Goal: Transaction & Acquisition: Book appointment/travel/reservation

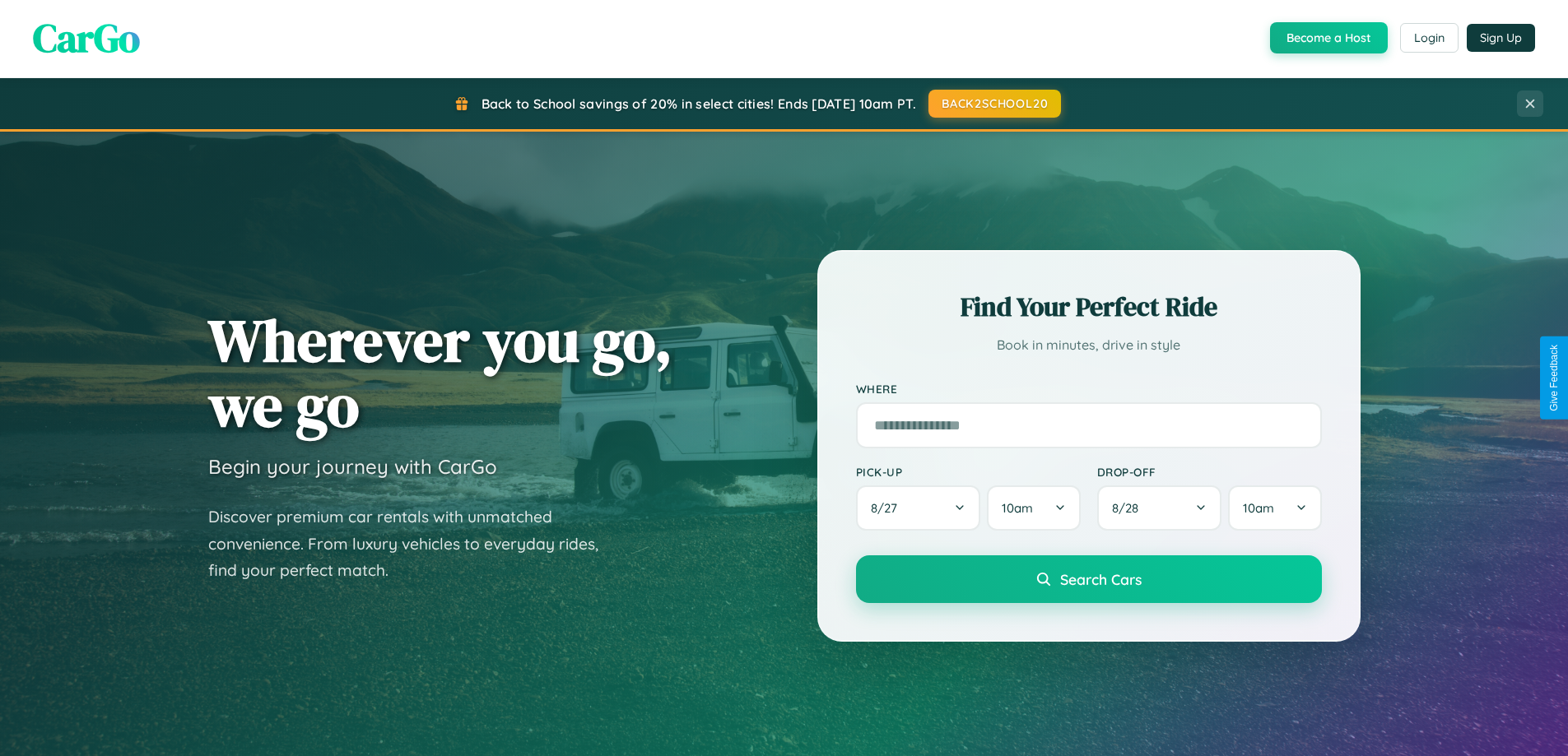
scroll to position [709, 0]
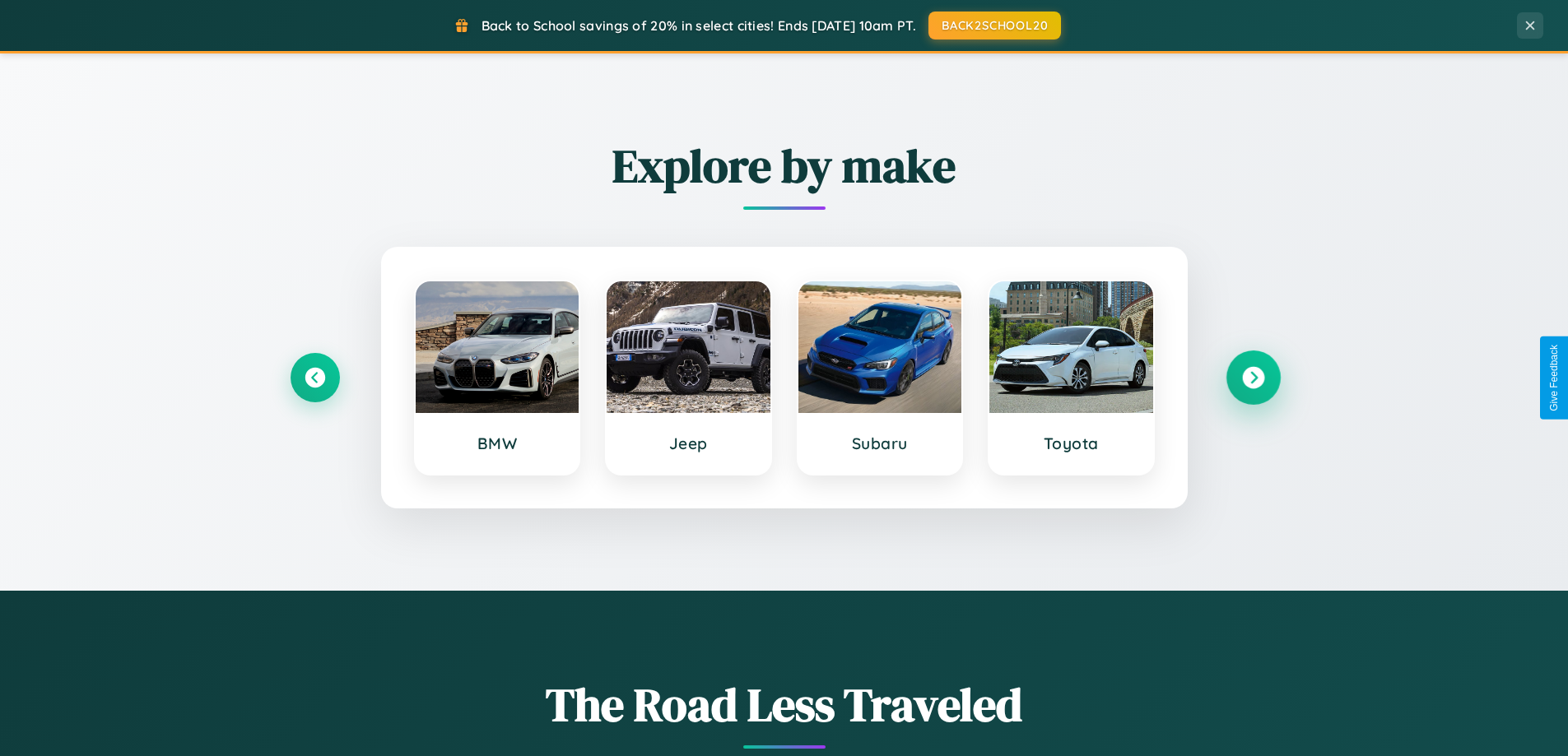
click at [1253, 378] on icon at bounding box center [1253, 378] width 22 height 22
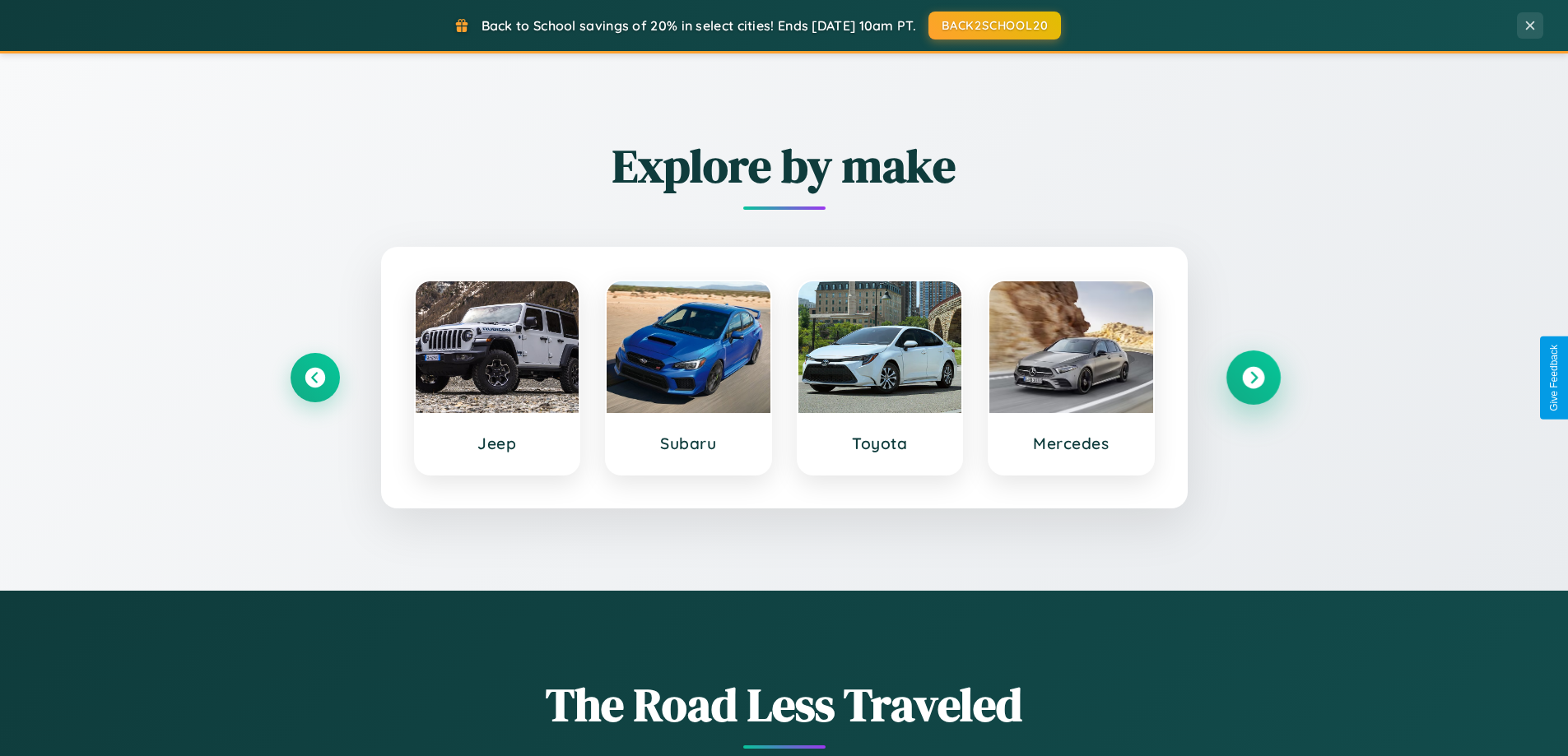
click at [1253, 378] on icon at bounding box center [1253, 378] width 22 height 22
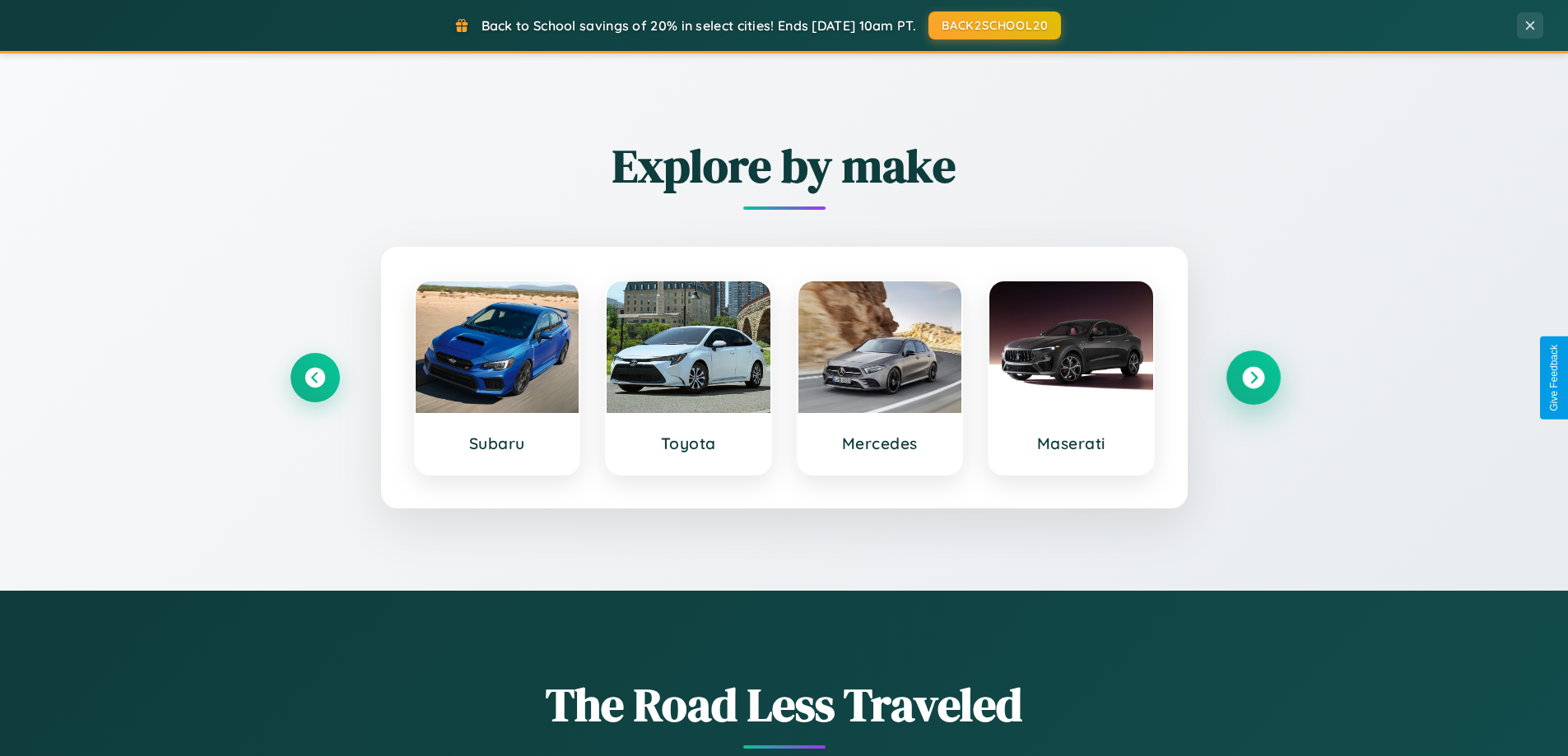
click at [1253, 378] on icon at bounding box center [1253, 378] width 22 height 22
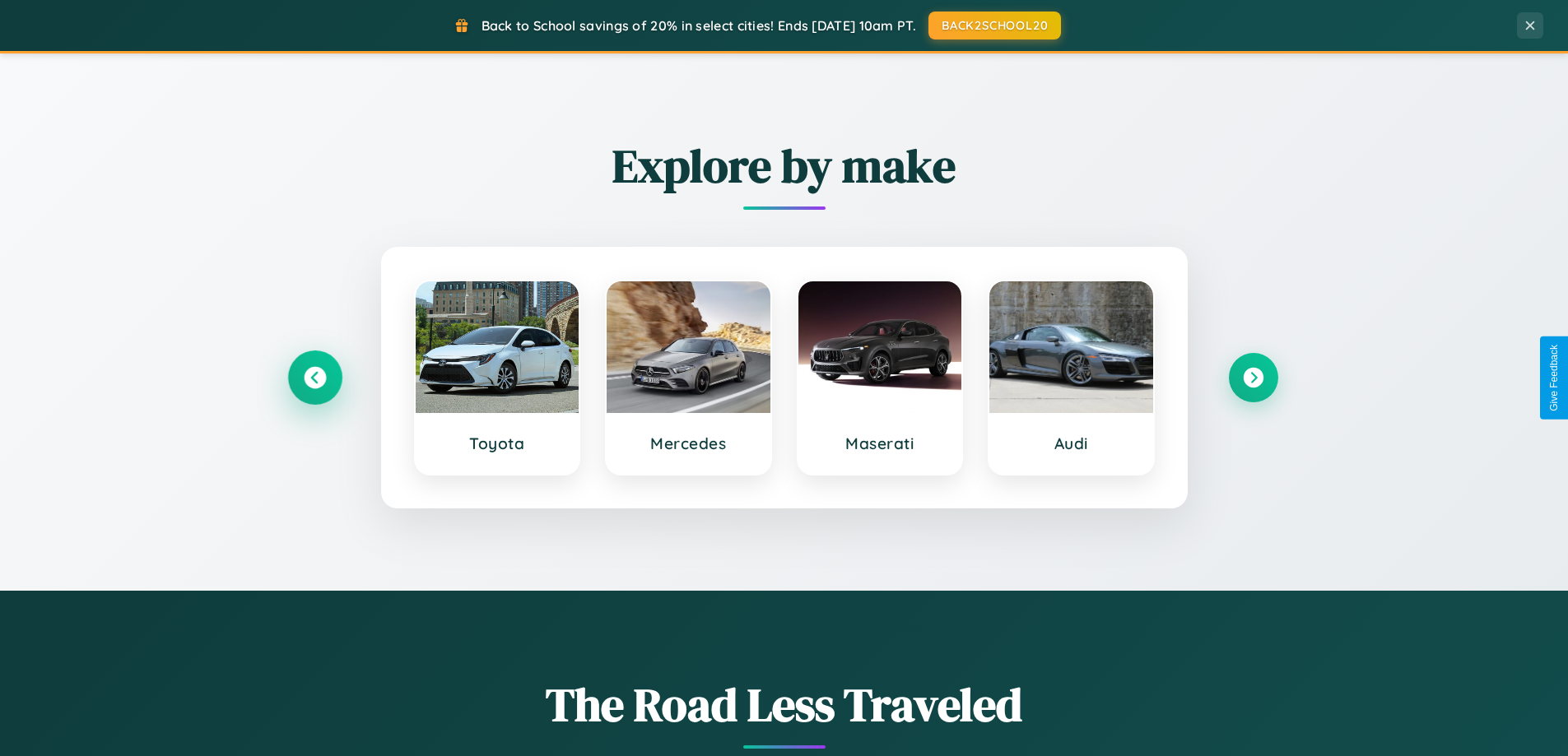
click at [315, 378] on icon at bounding box center [315, 378] width 22 height 22
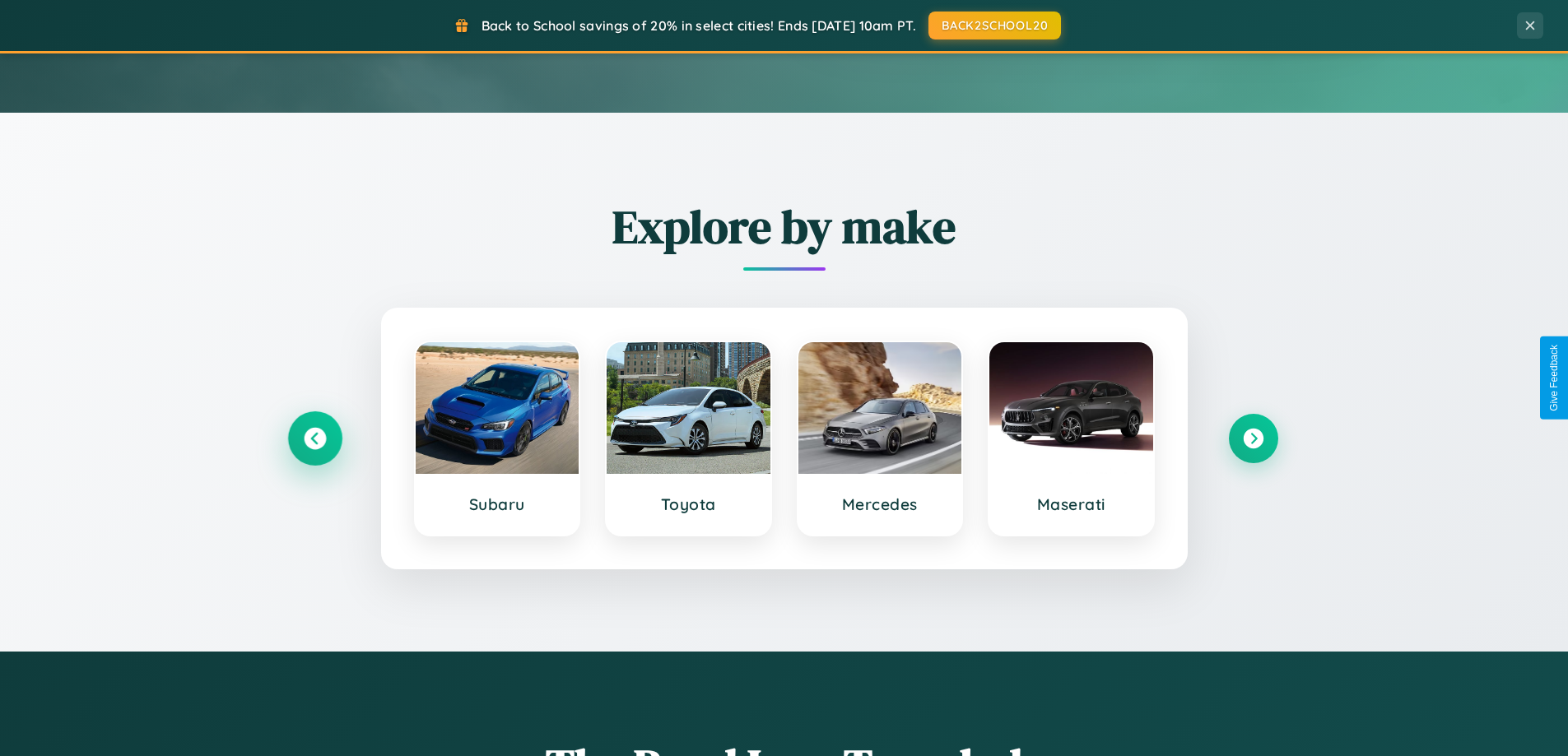
scroll to position [49, 0]
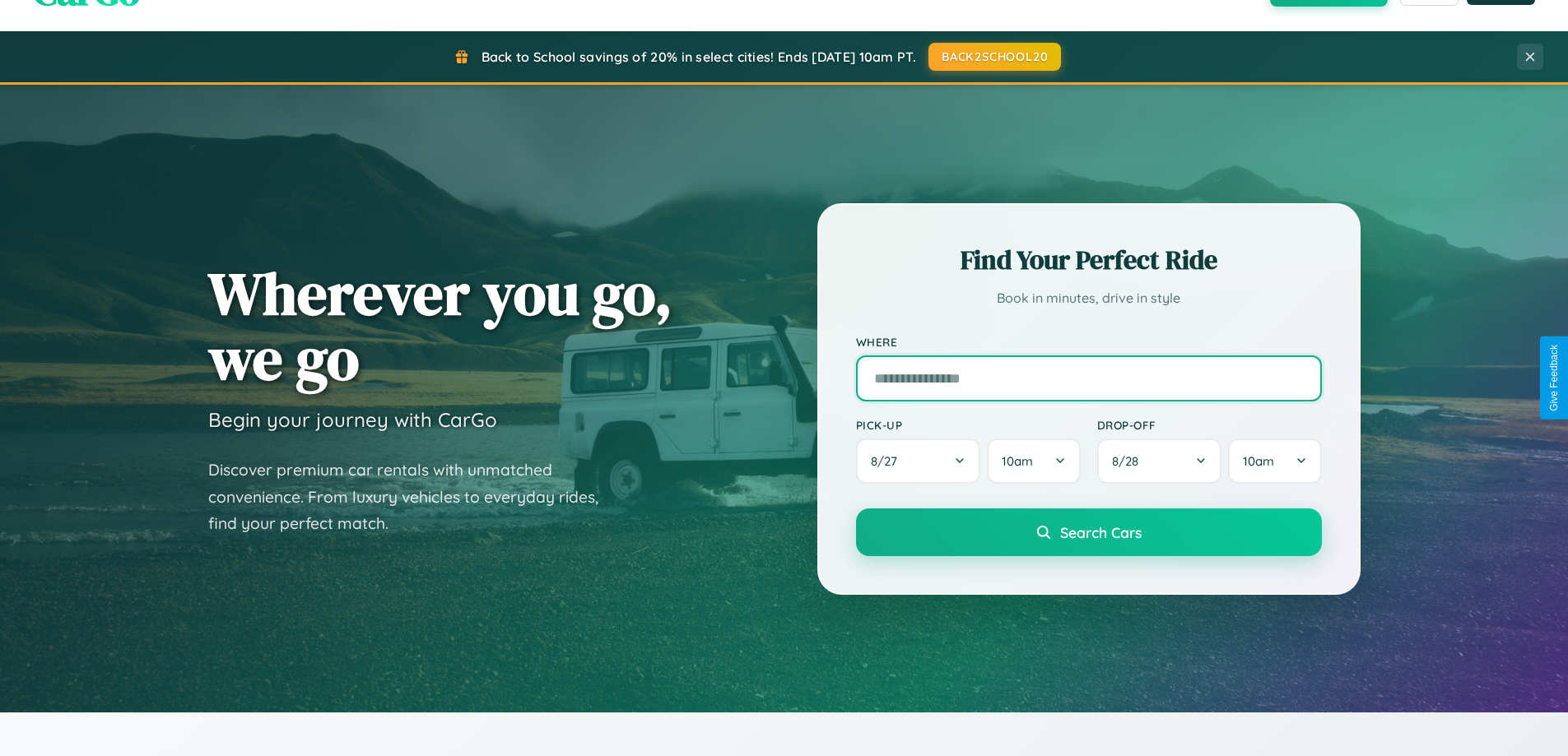
click at [1088, 378] on input "text" at bounding box center [1088, 378] width 466 height 46
type input "**********"
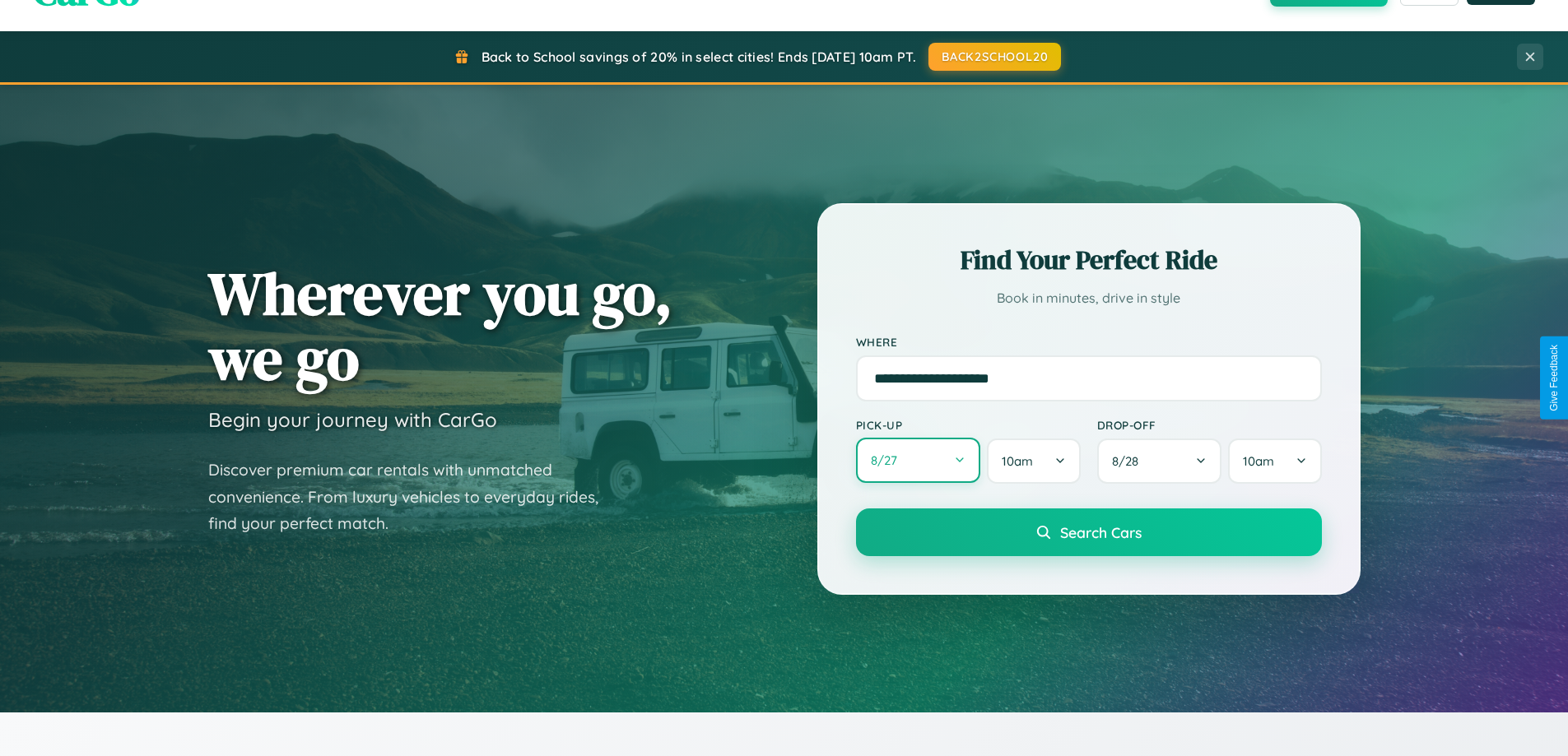
click at [918, 461] on button "8 / 27" at bounding box center [918, 459] width 125 height 45
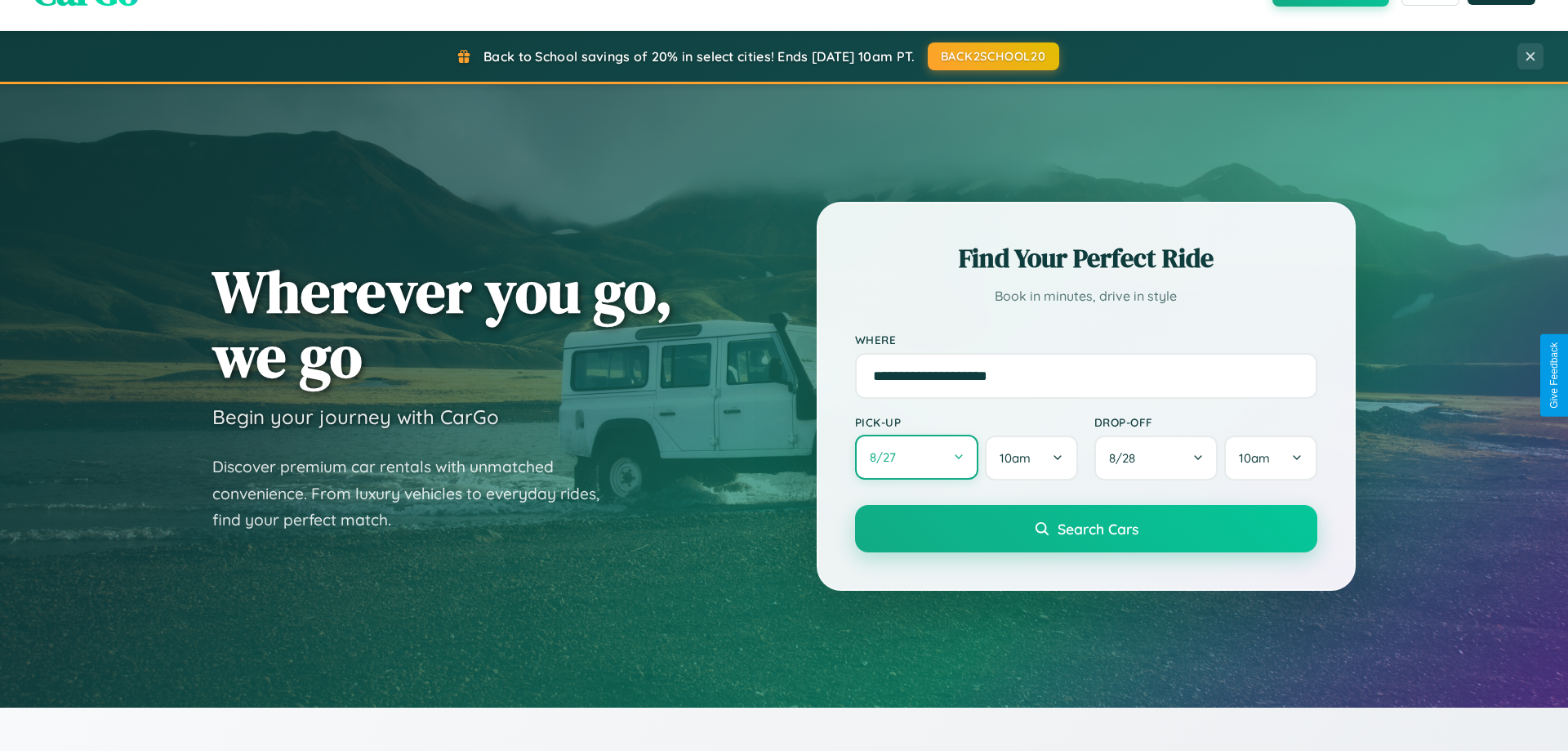
select select "*"
select select "****"
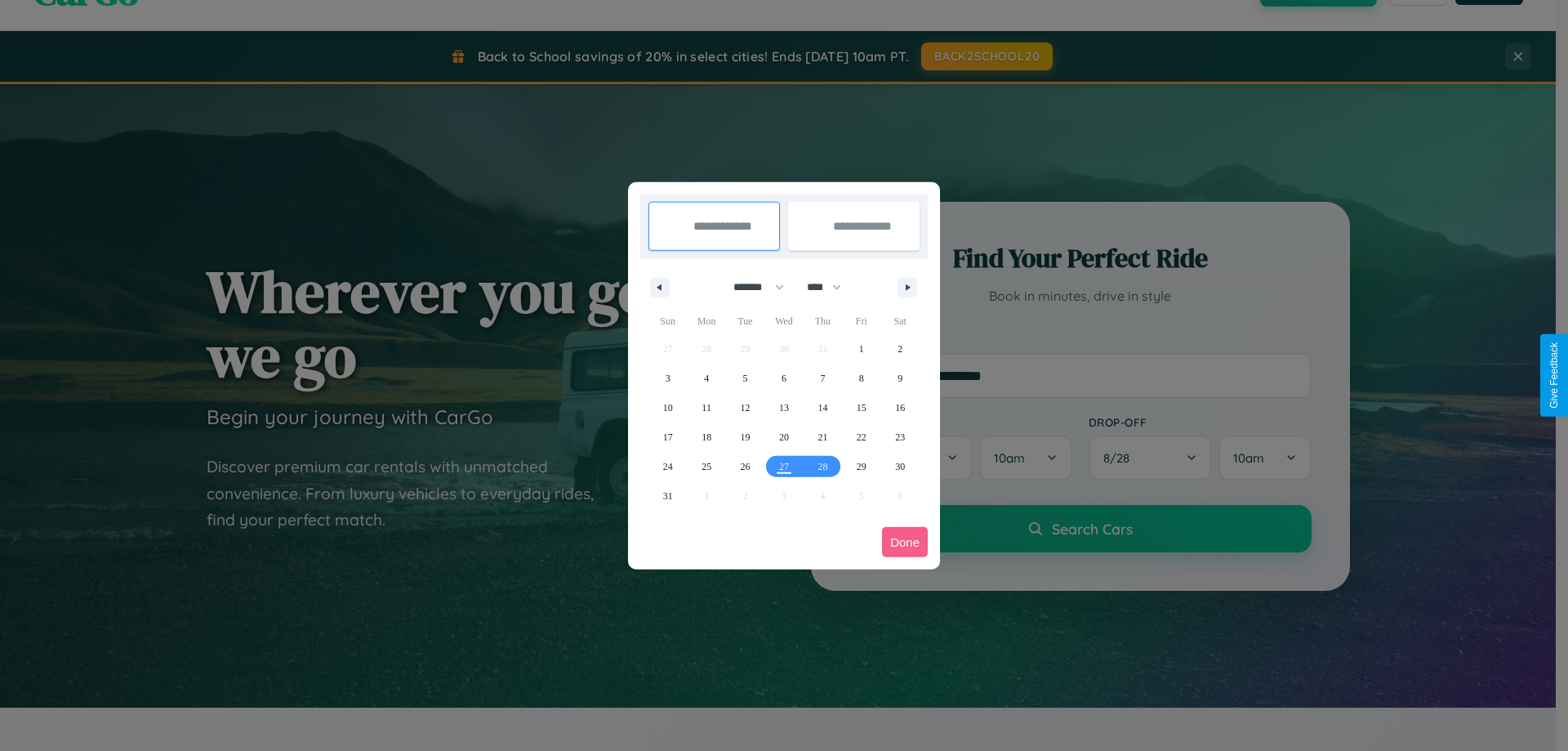
drag, startPoint x: 752, startPoint y: 287, endPoint x: 784, endPoint y: 328, distance: 52.0
click at [752, 287] on select "******* ******** ***** ***** *** **** **** ****** ********* ******* ******** **…" at bounding box center [755, 288] width 69 height 27
select select "**"
click at [667, 436] on span "16" at bounding box center [668, 437] width 10 height 29
type input "**********"
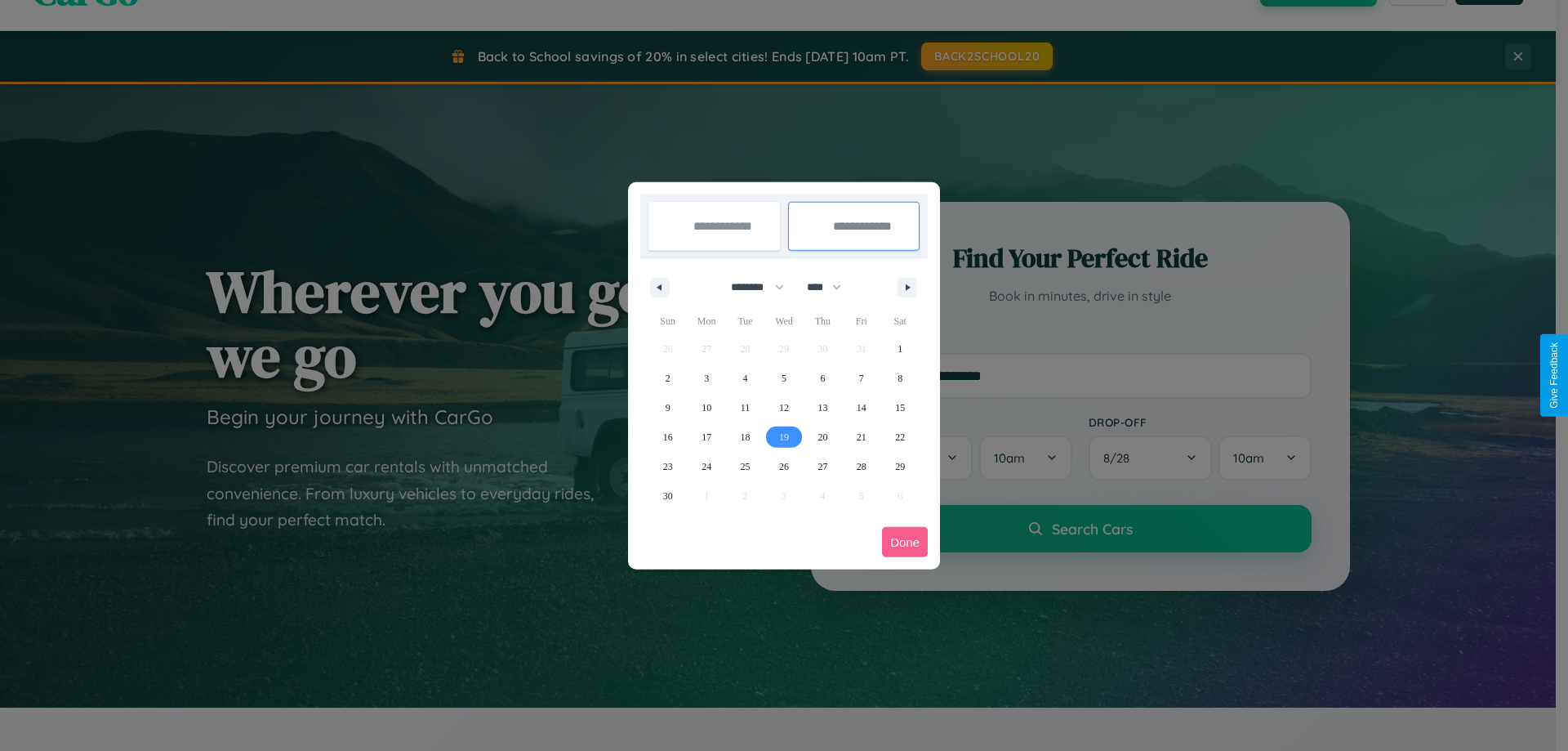
click at [784, 436] on span "19" at bounding box center [784, 437] width 10 height 29
type input "**********"
click at [905, 542] on button "Done" at bounding box center [905, 542] width 46 height 30
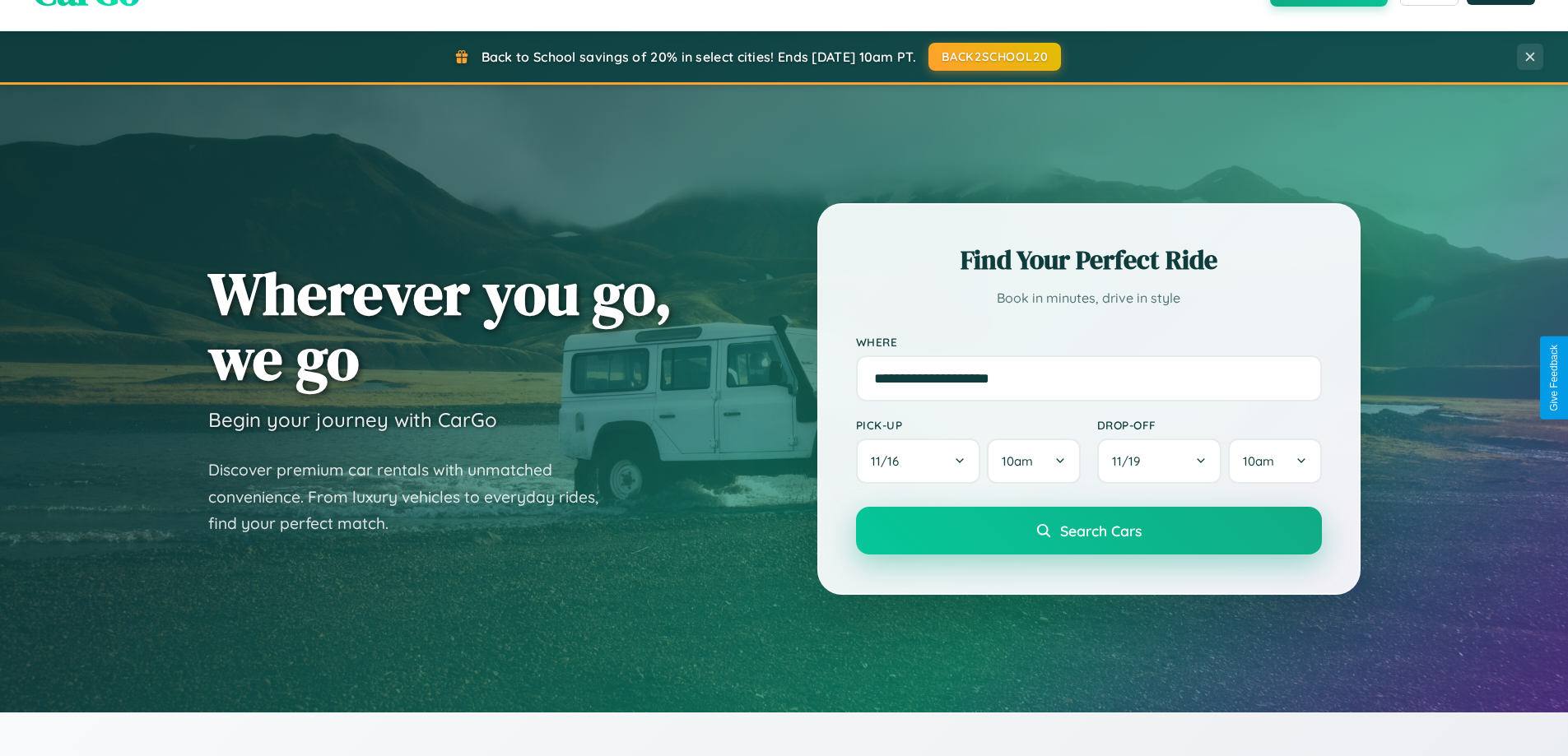
click at [1088, 531] on span "Search Cars" at bounding box center [1100, 531] width 82 height 18
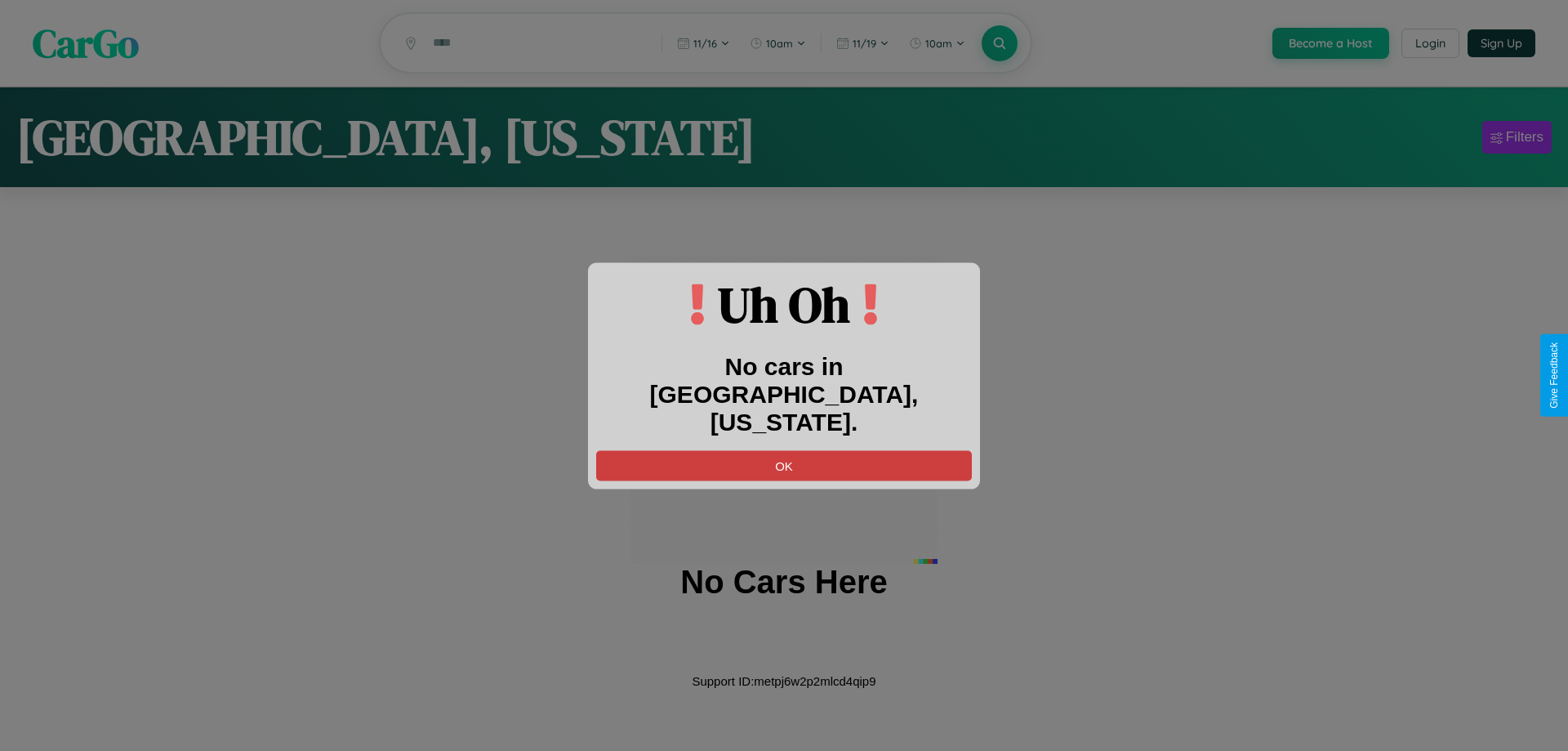
click at [784, 451] on button "OK" at bounding box center [784, 464] width 376 height 30
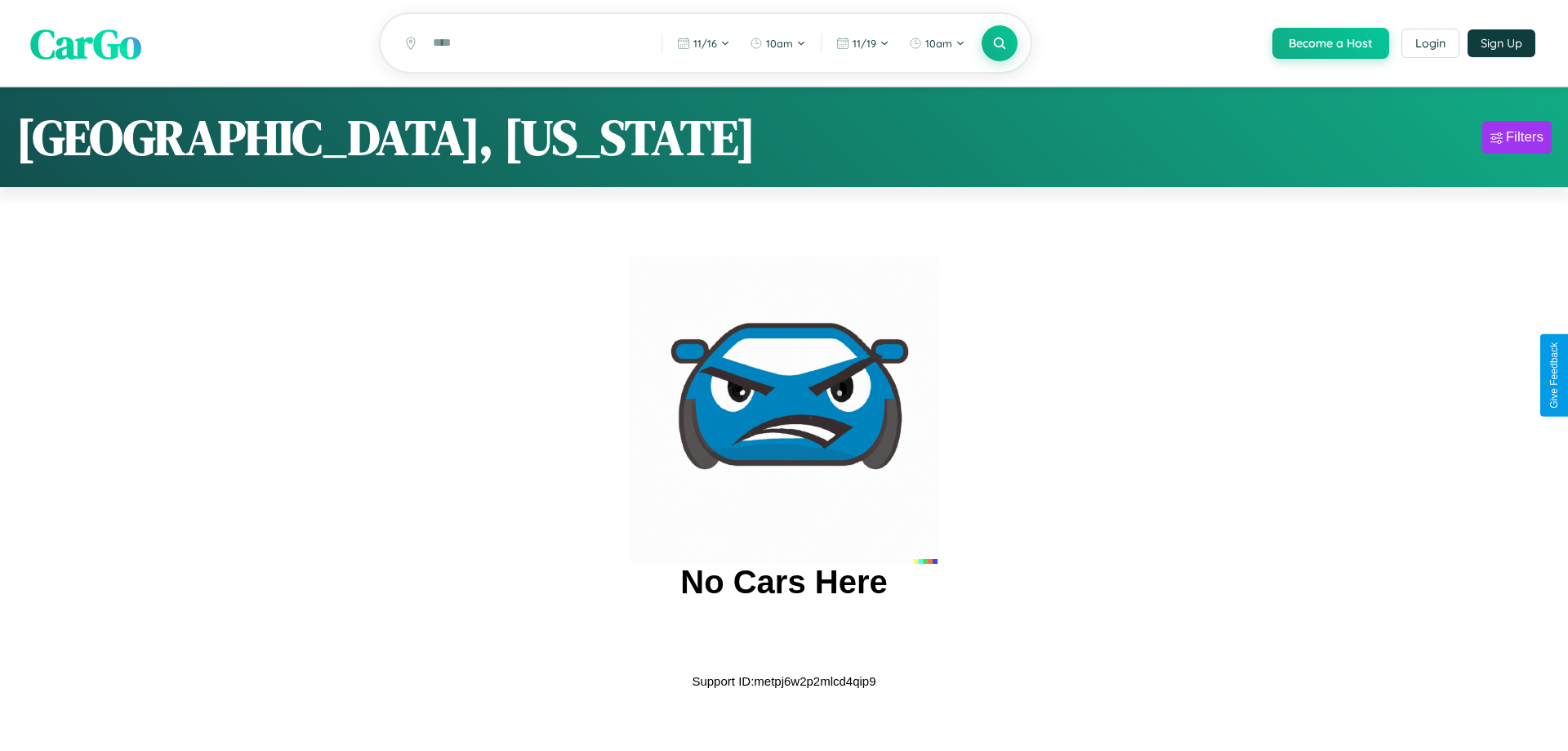
click at [86, 44] on span "CarGo" at bounding box center [86, 43] width 111 height 56
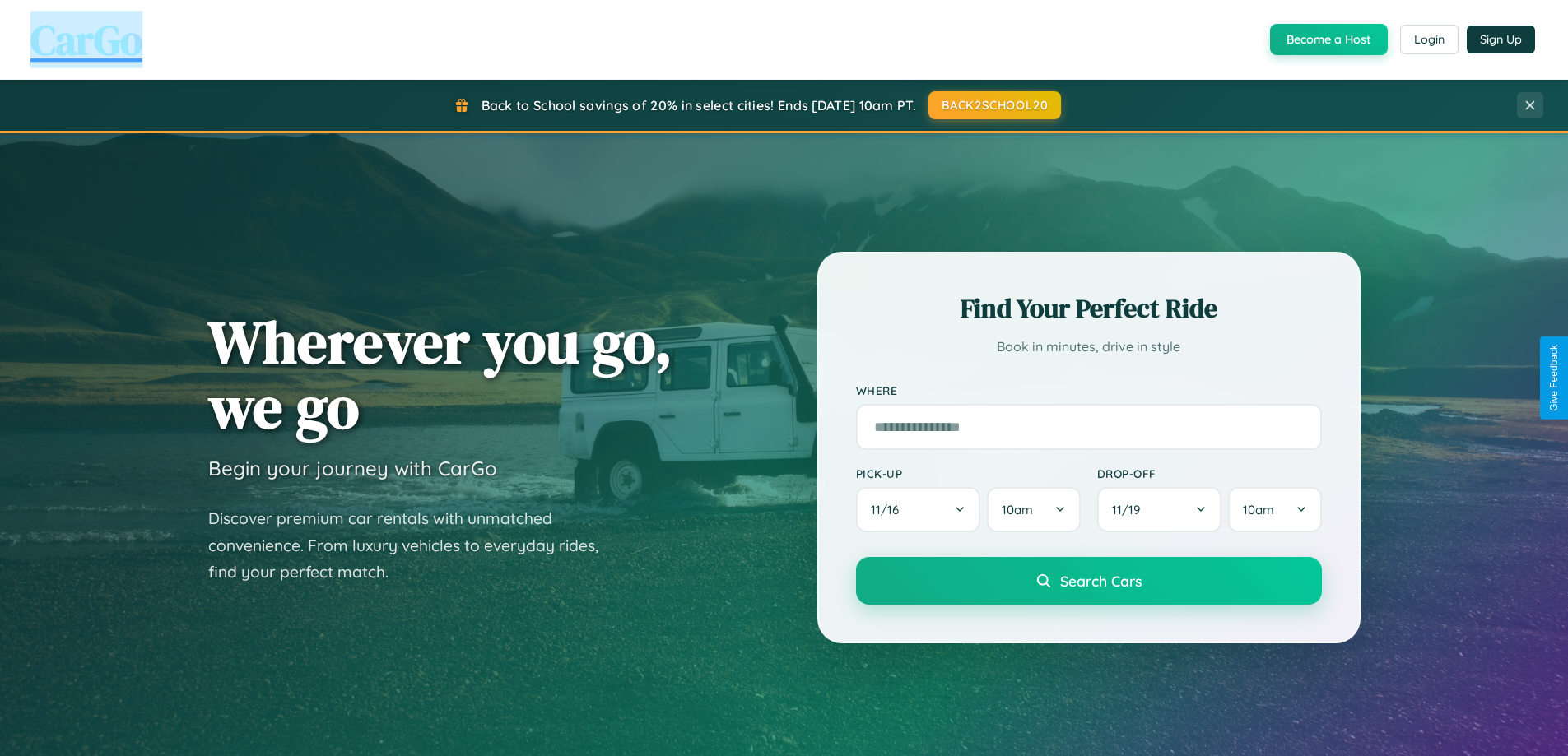
scroll to position [709, 0]
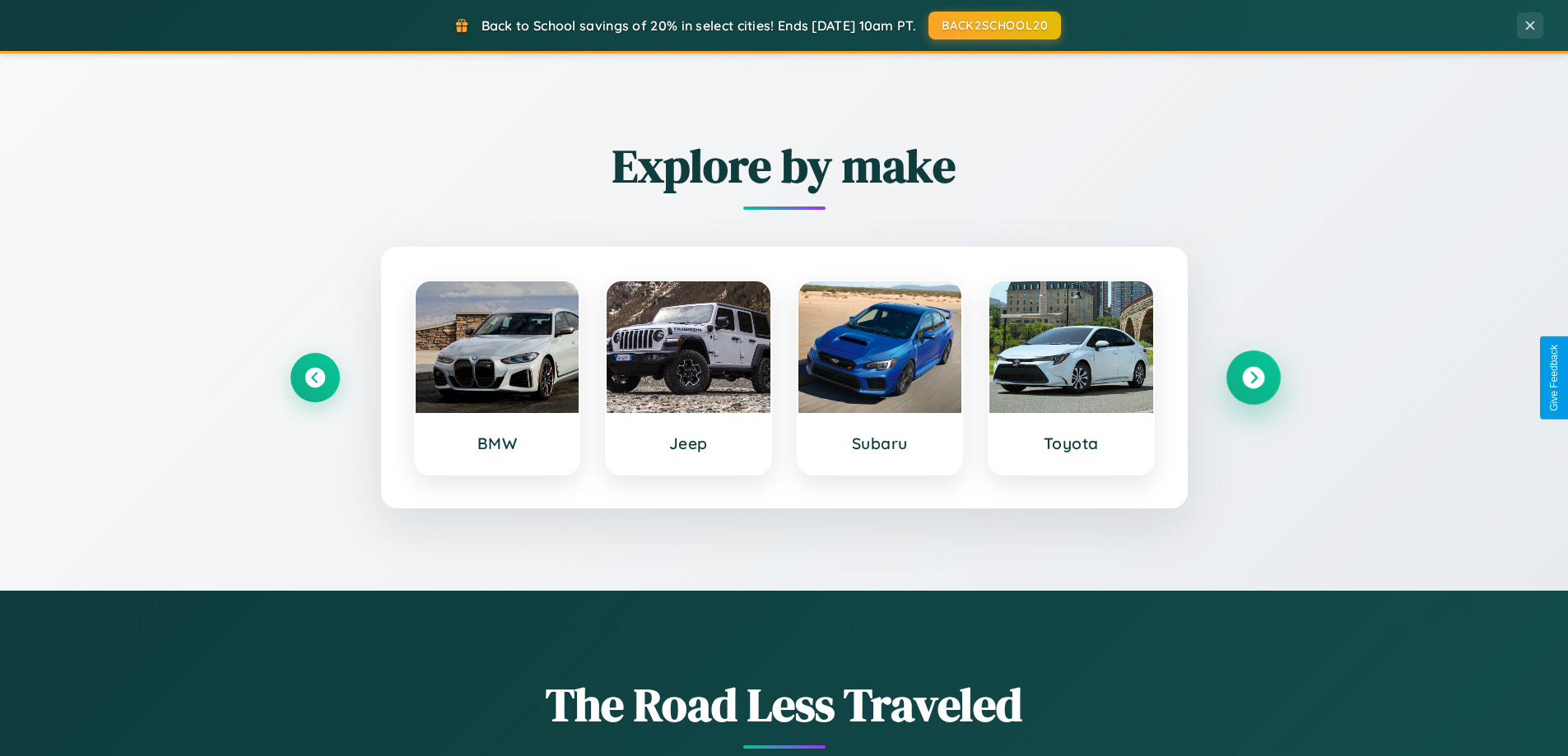
click at [1253, 378] on icon at bounding box center [1253, 378] width 22 height 22
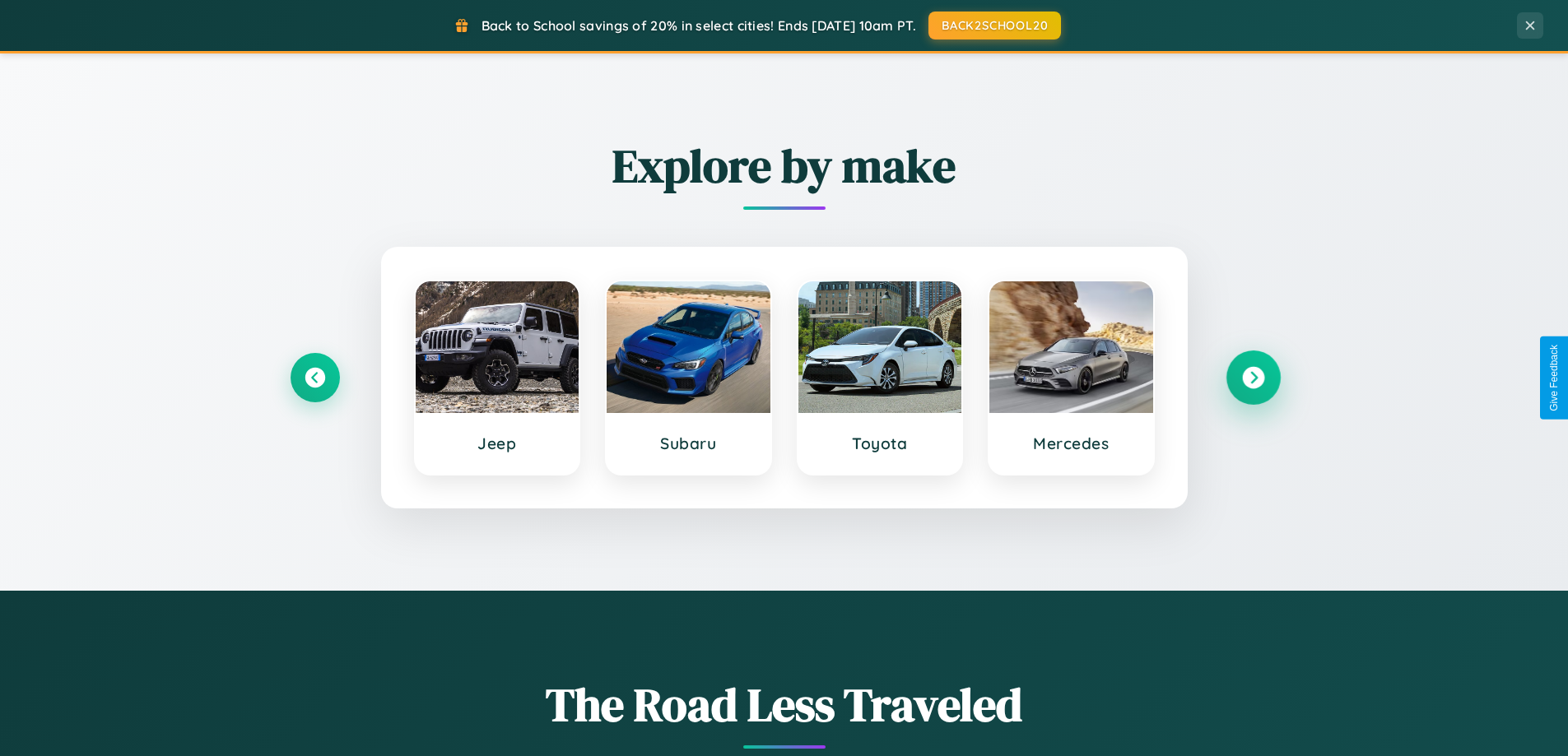
click at [1253, 378] on icon at bounding box center [1253, 378] width 22 height 22
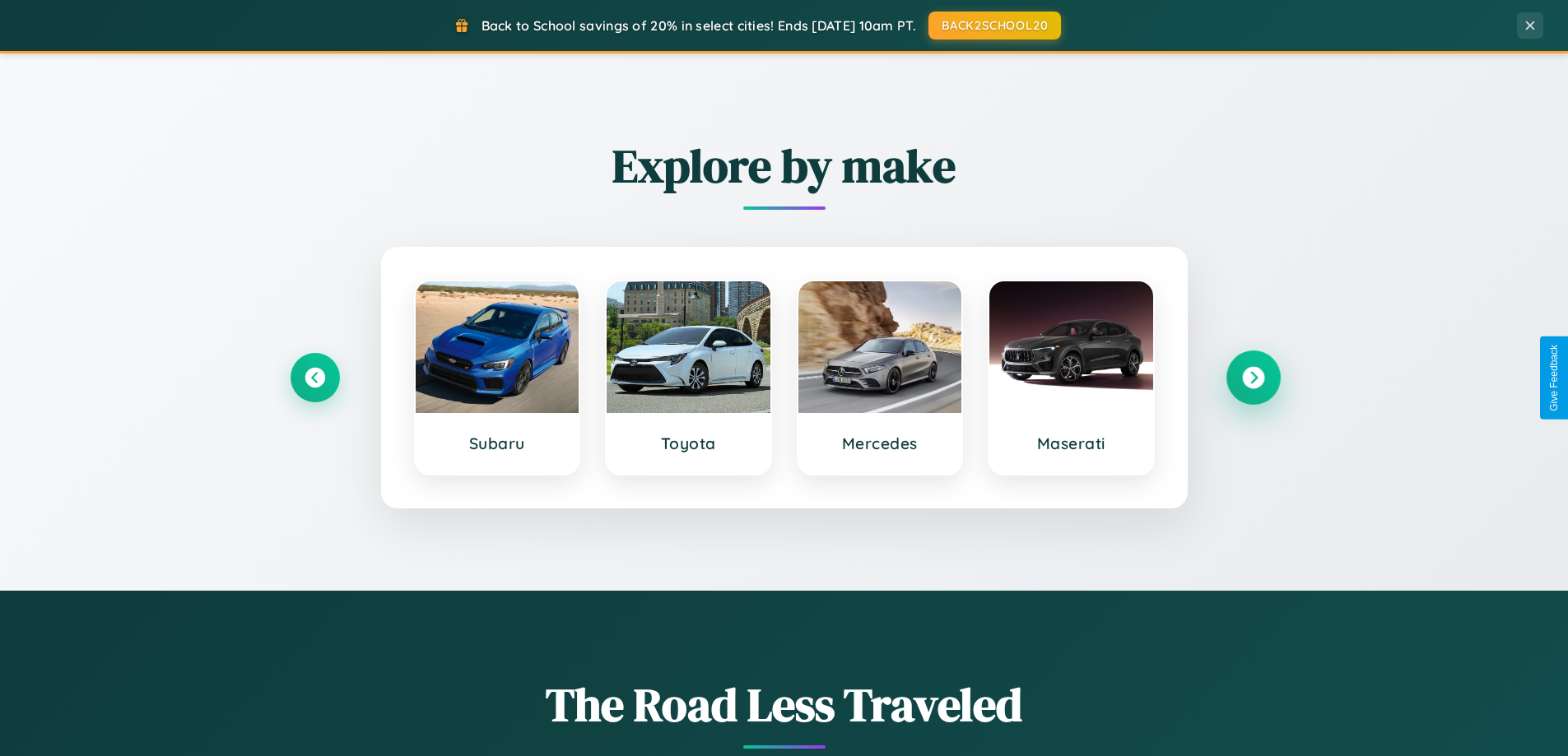
click at [1253, 378] on icon at bounding box center [1253, 378] width 22 height 22
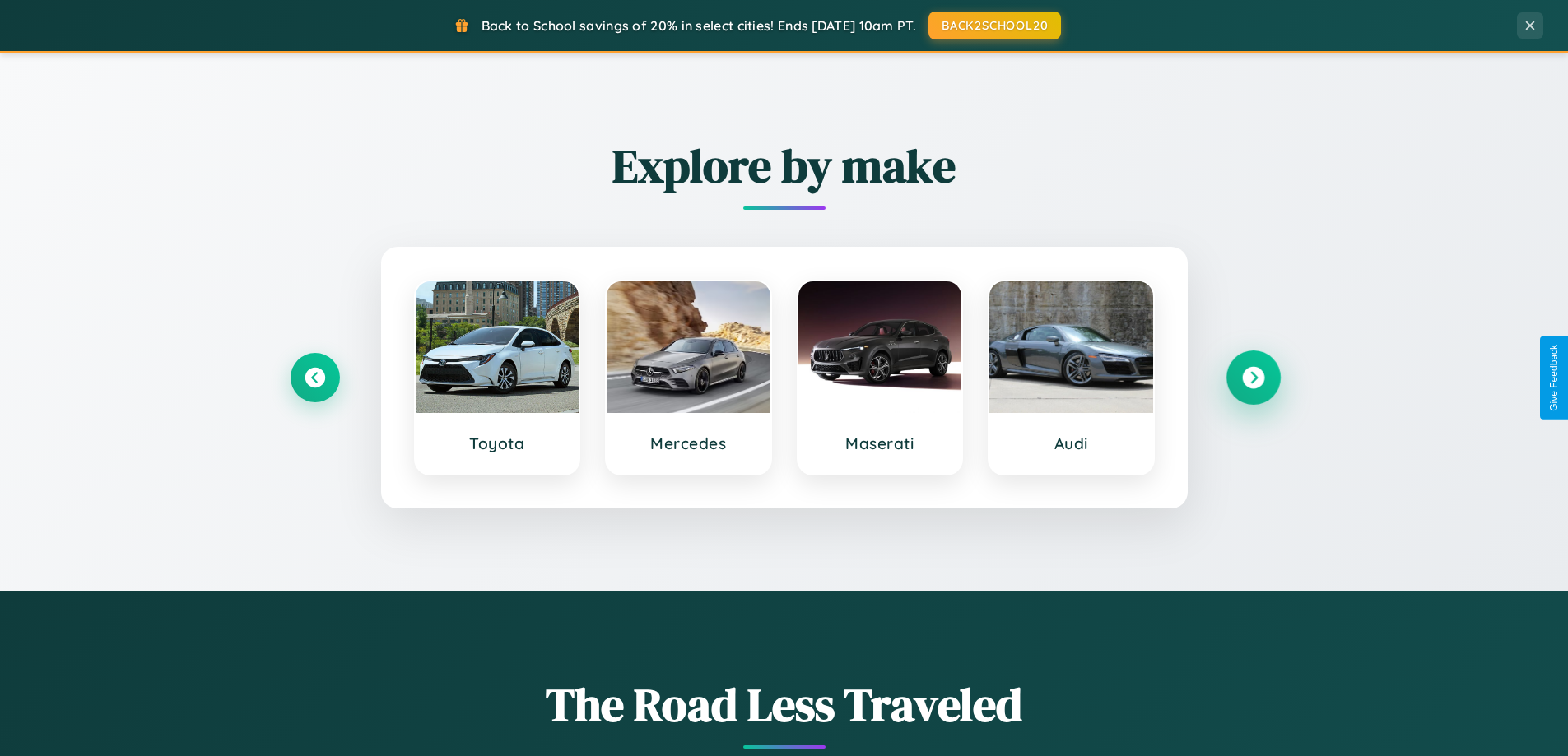
click at [1253, 378] on icon at bounding box center [1253, 378] width 22 height 22
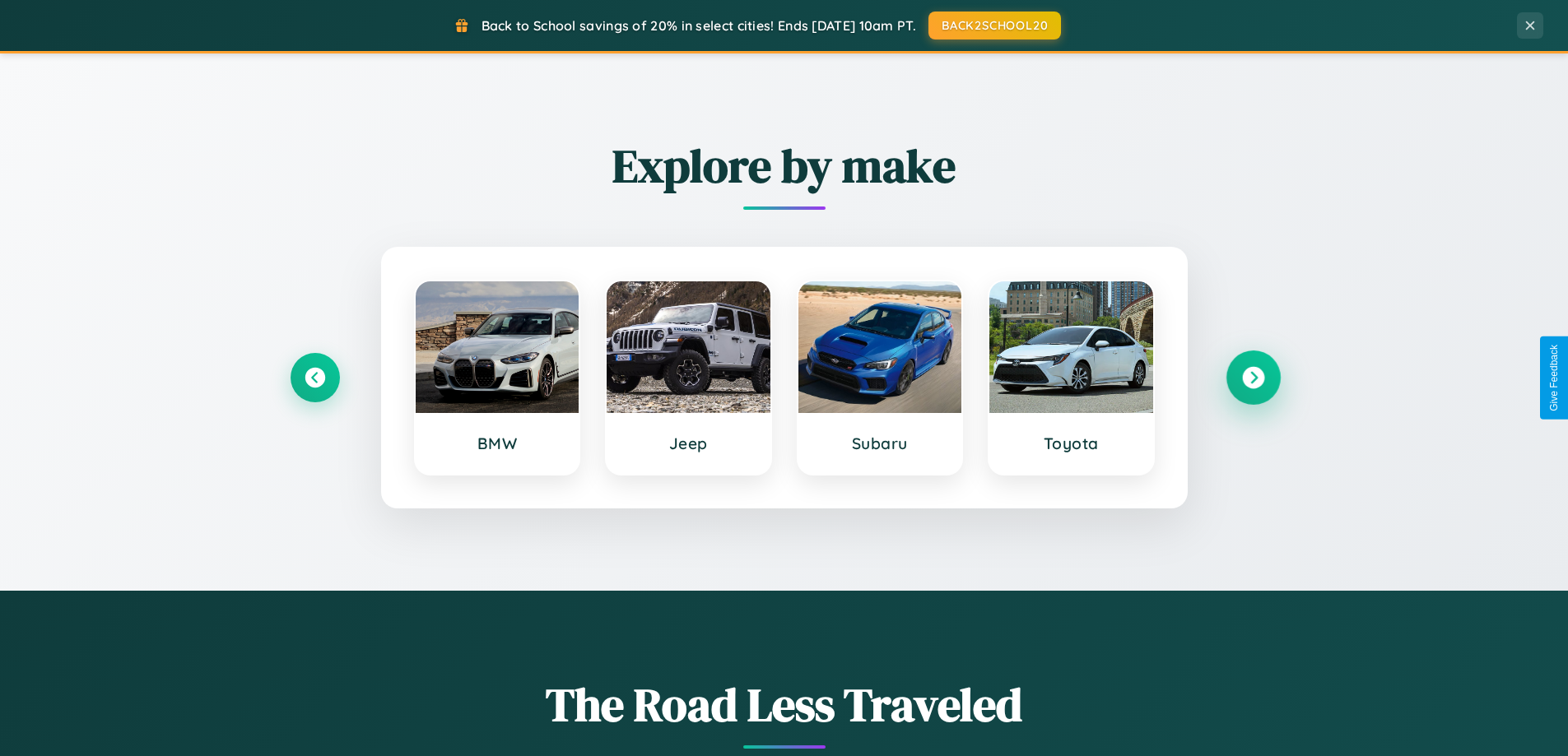
click at [1253, 378] on icon at bounding box center [1253, 378] width 22 height 22
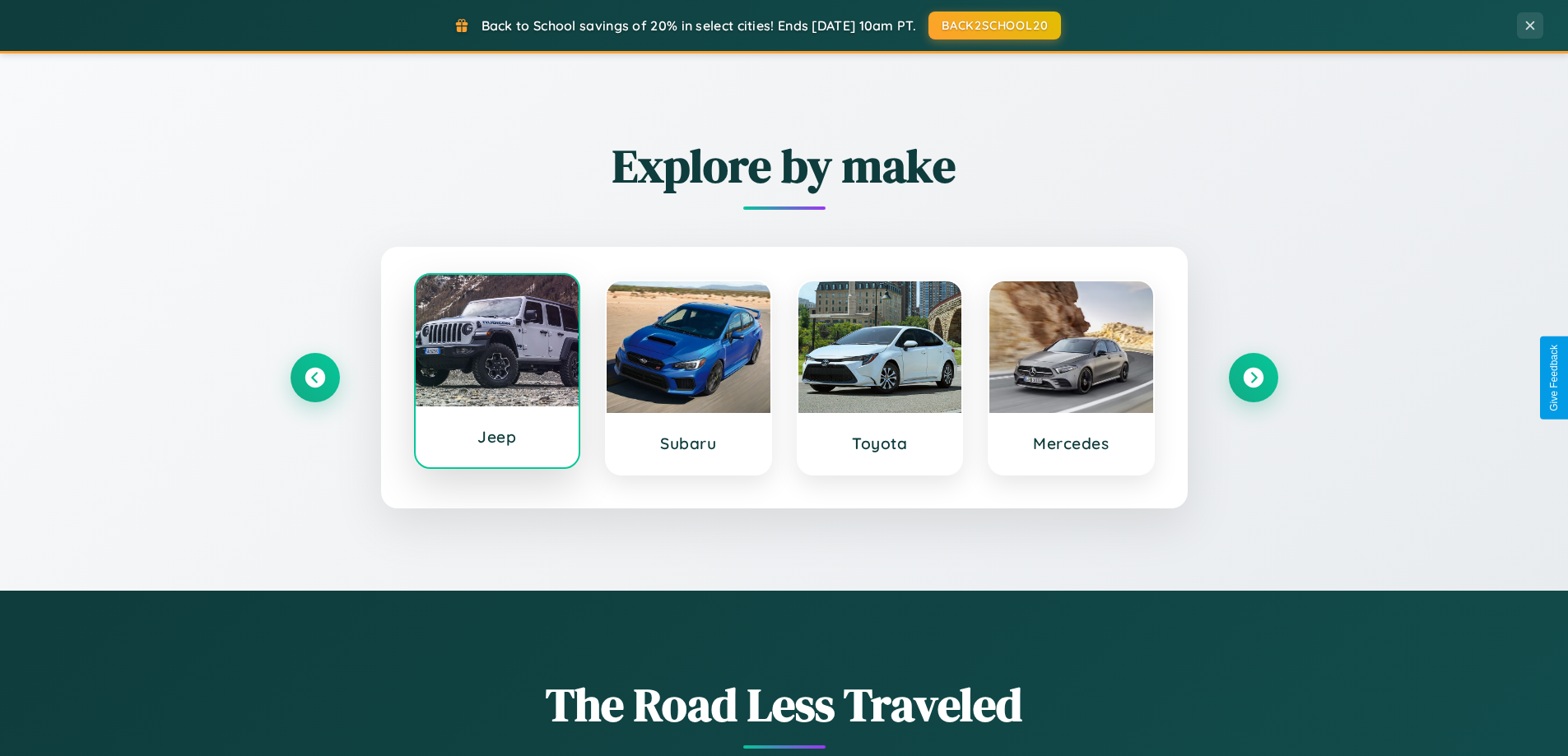
click at [496, 374] on div at bounding box center [497, 341] width 164 height 132
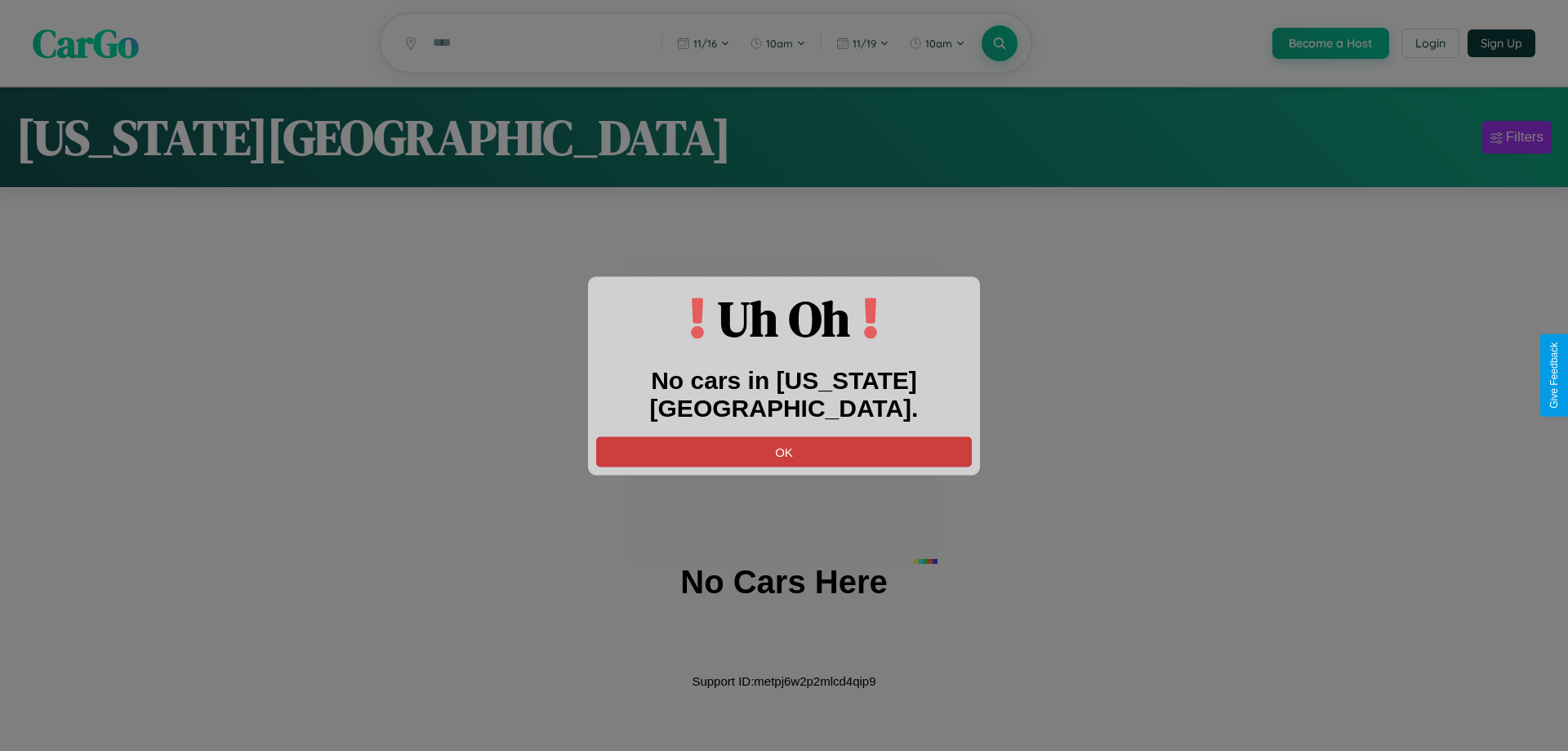
click at [784, 436] on button "OK" at bounding box center [784, 451] width 376 height 30
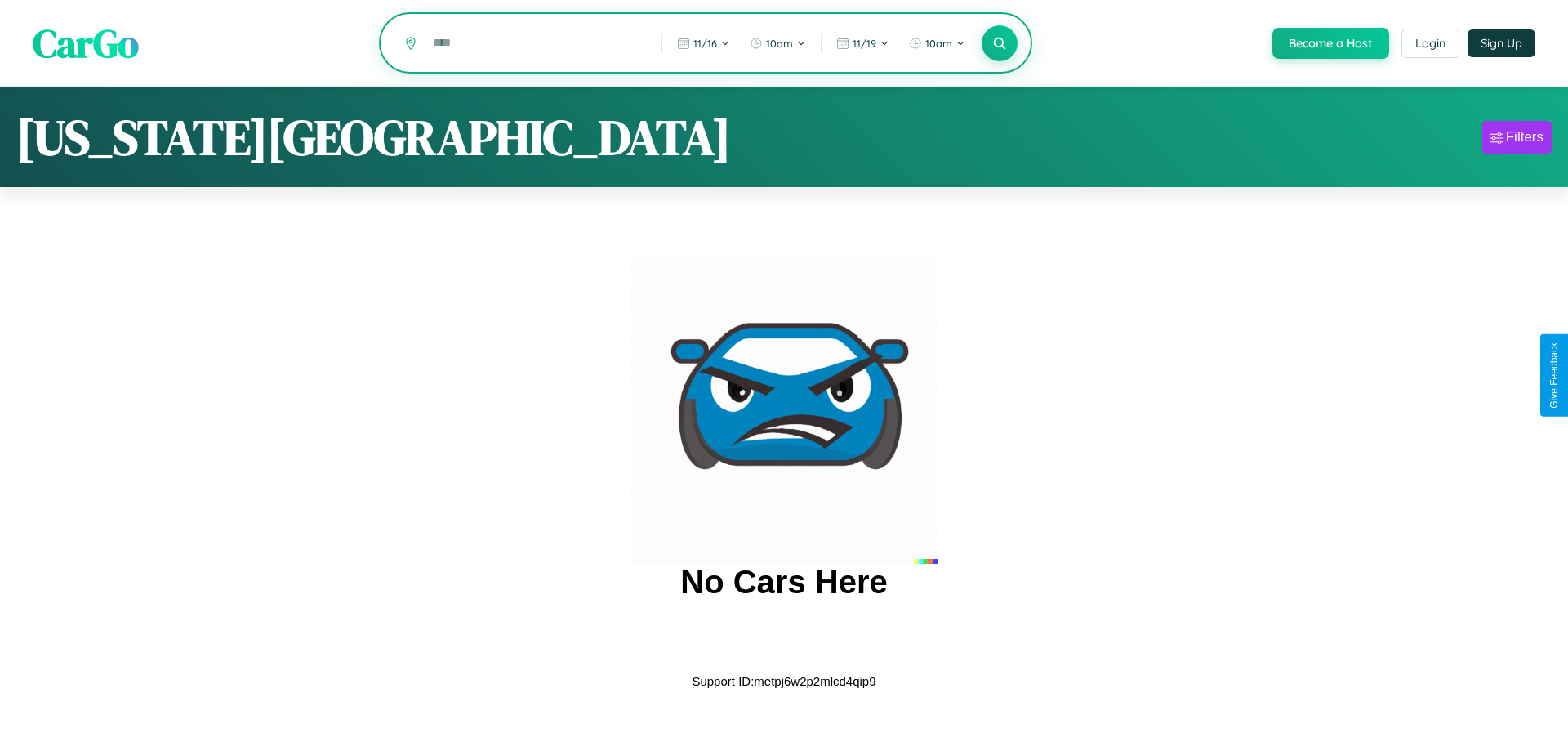
click at [535, 44] on input "text" at bounding box center [535, 42] width 220 height 28
click at [998, 44] on icon at bounding box center [998, 43] width 15 height 15
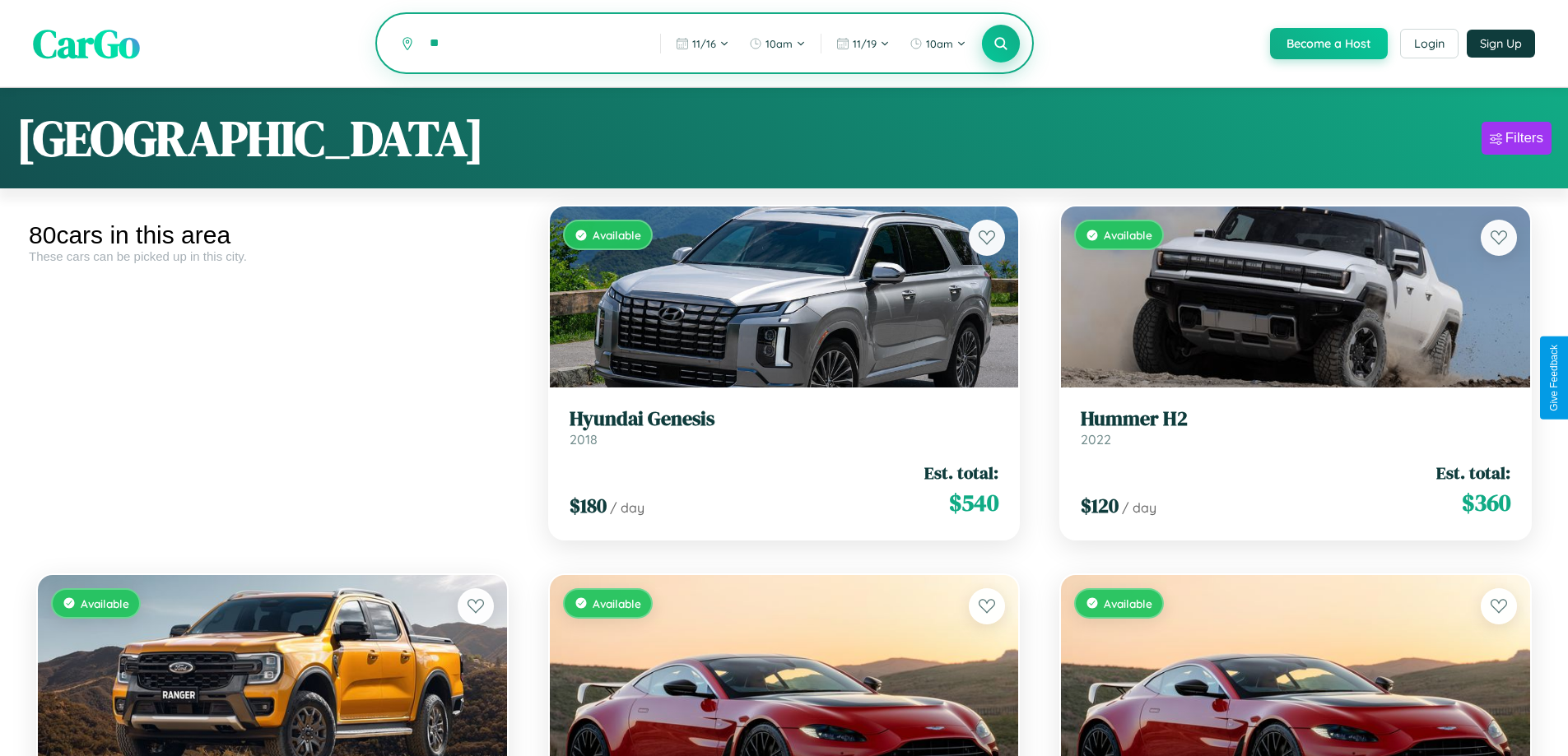
type input "*"
type input "**********"
click at [999, 44] on icon at bounding box center [1000, 43] width 16 height 16
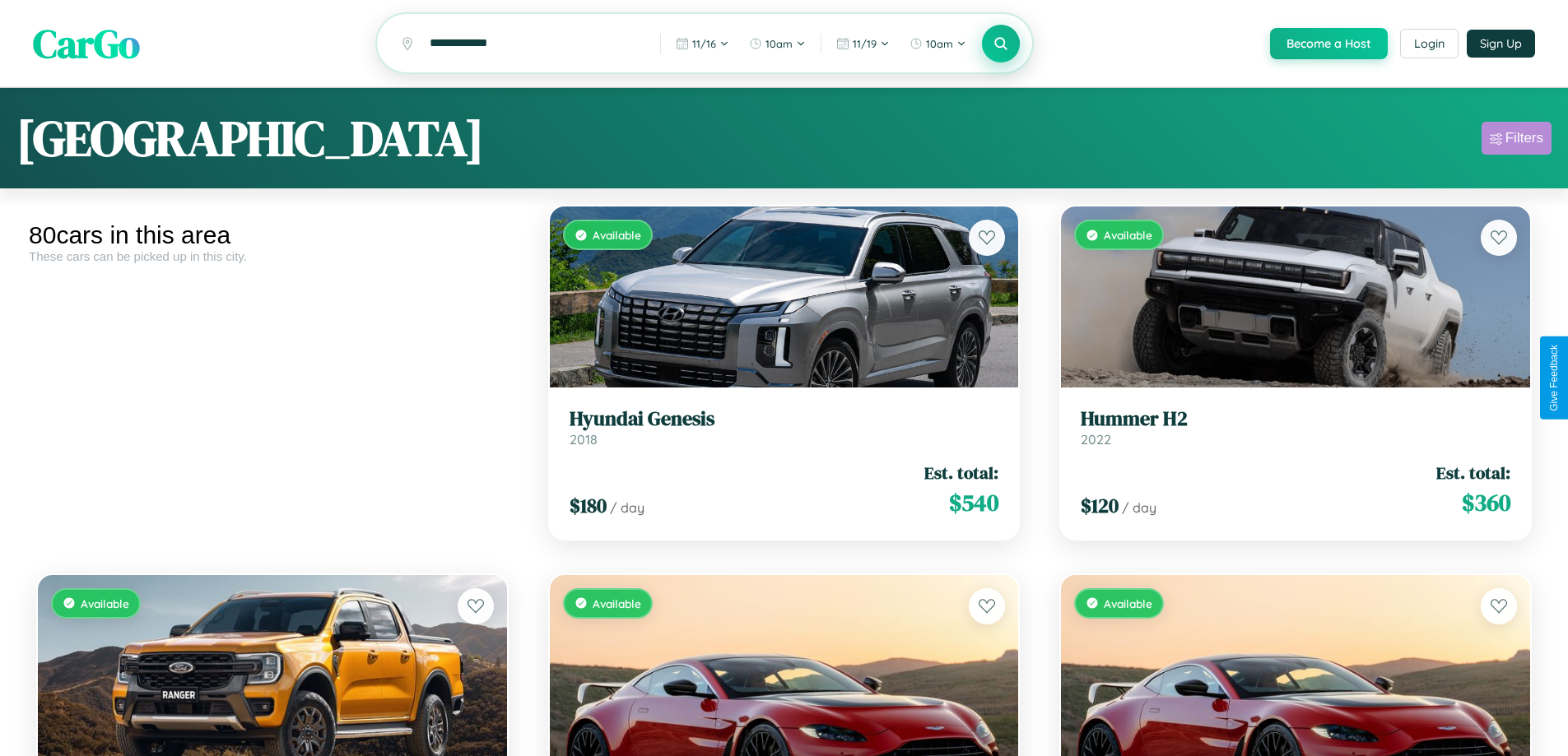
click at [1516, 140] on div "Filters" at bounding box center [1523, 138] width 38 height 16
